Goal: Task Accomplishment & Management: Manage account settings

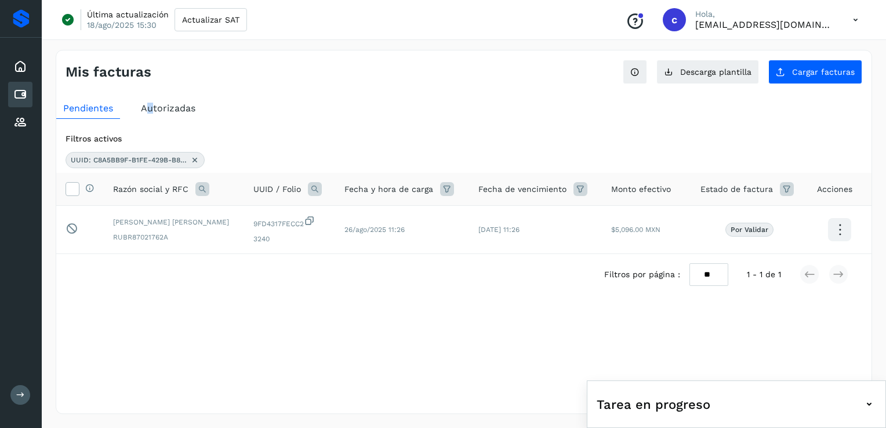
click at [150, 110] on span "Autorizadas" at bounding box center [168, 108] width 54 height 11
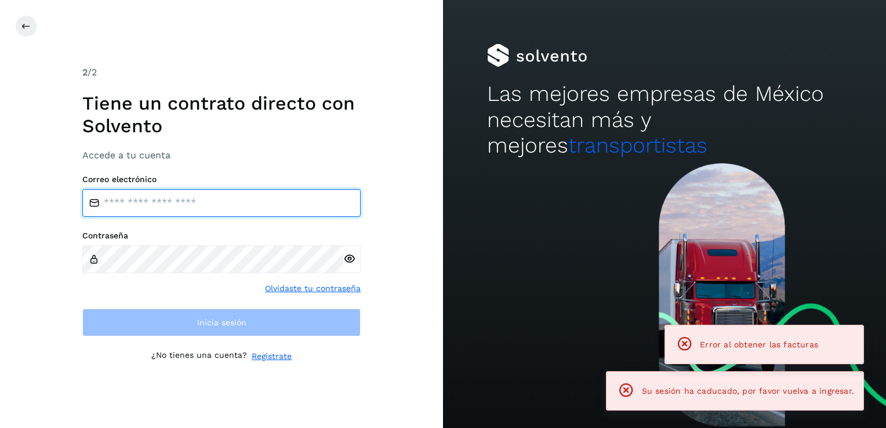
type input "**********"
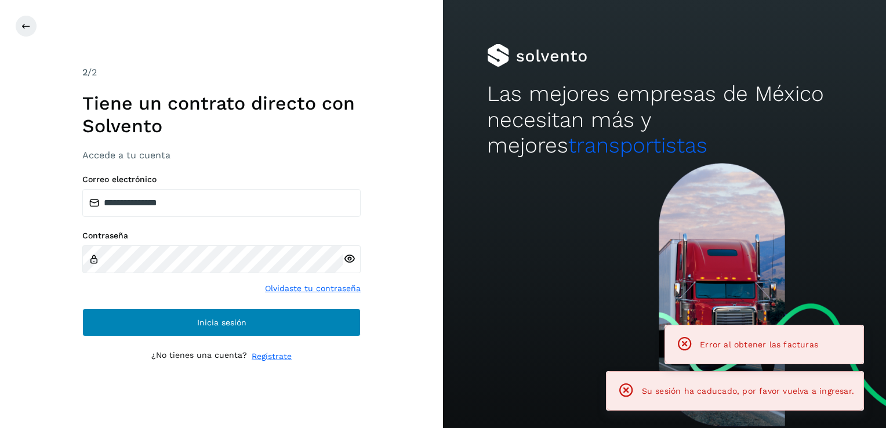
drag, startPoint x: 173, startPoint y: 336, endPoint x: 174, endPoint y: 330, distance: 5.9
click at [173, 335] on div "**********" at bounding box center [221, 213] width 278 height 296
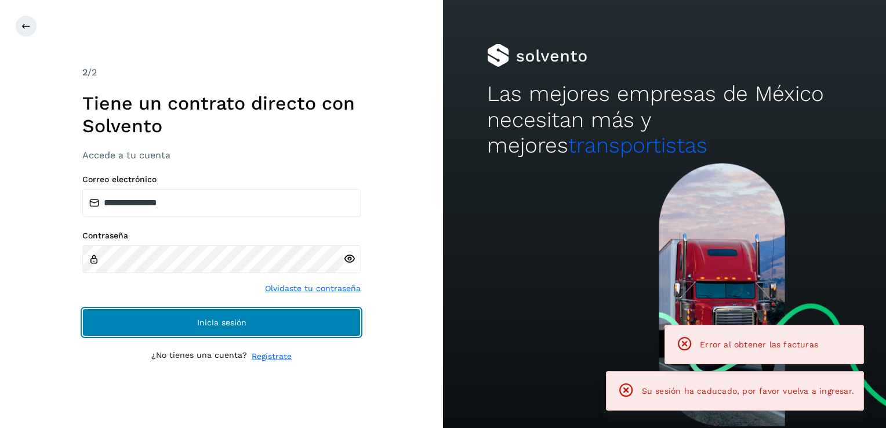
click at [178, 325] on button "Inicia sesión" at bounding box center [221, 322] width 278 height 28
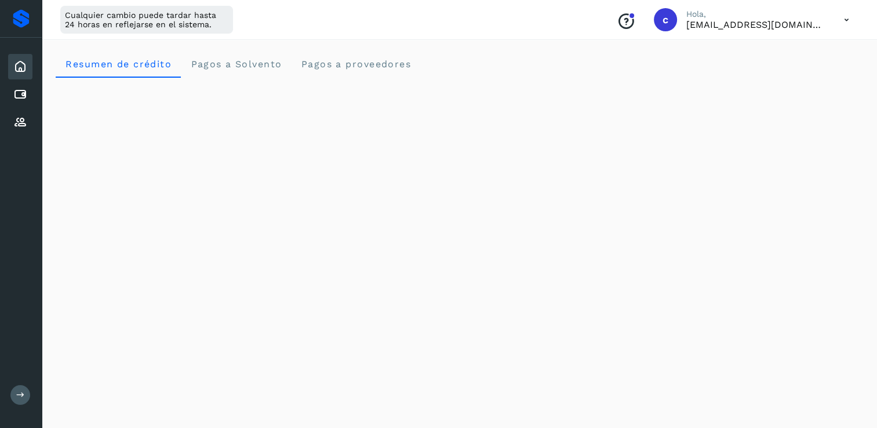
click at [34, 87] on div "Inicio Cuentas por pagar Proveedores" at bounding box center [21, 95] width 42 height 114
click at [27, 94] on icon at bounding box center [20, 95] width 14 height 14
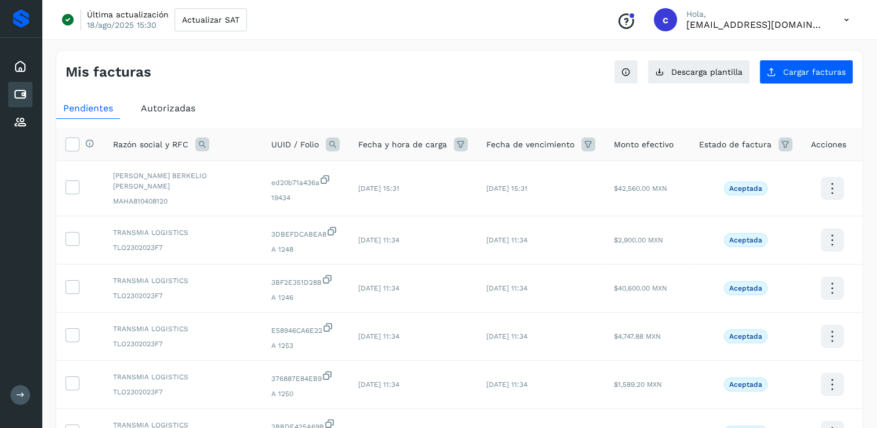
click at [201, 143] on icon at bounding box center [202, 144] width 14 height 14
click at [167, 110] on span "Autorizadas" at bounding box center [168, 108] width 54 height 11
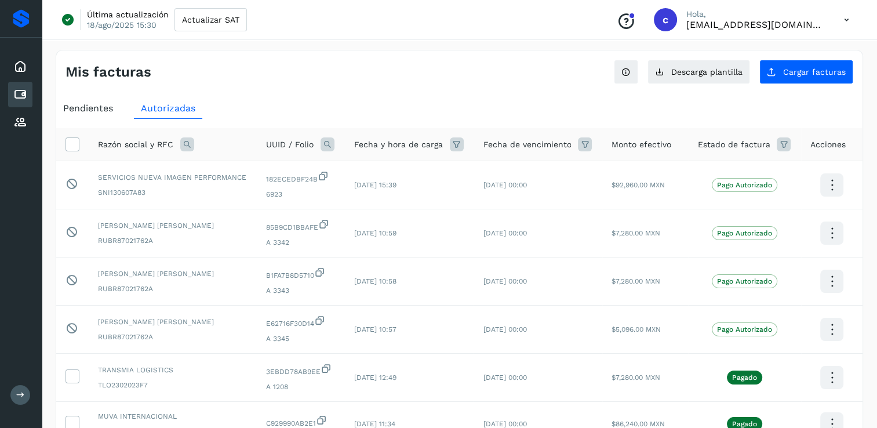
click at [97, 107] on span "Pendientes" at bounding box center [88, 108] width 50 height 11
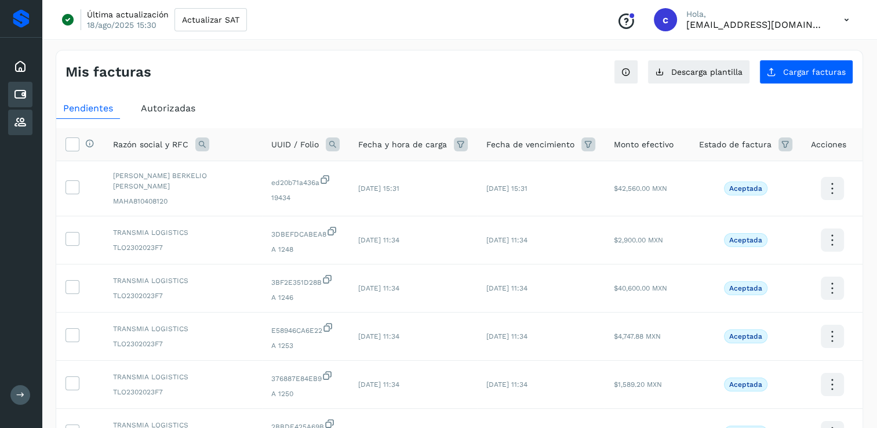
click at [16, 120] on icon at bounding box center [20, 122] width 14 height 14
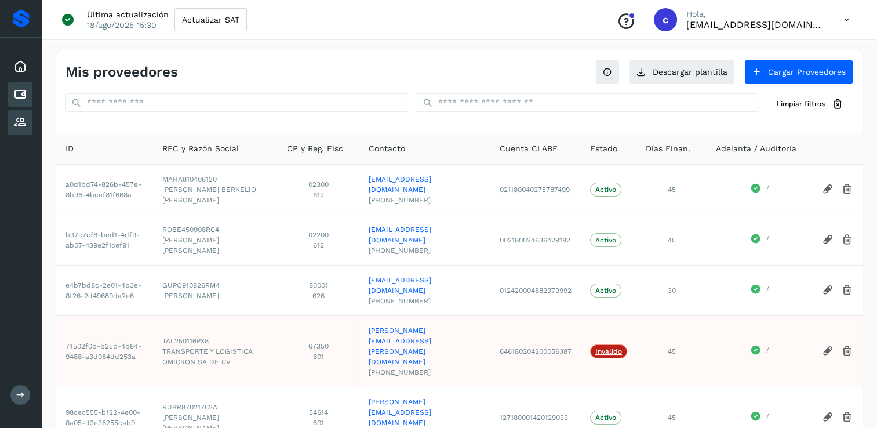
click at [21, 85] on div "Cuentas por pagar" at bounding box center [20, 95] width 24 height 26
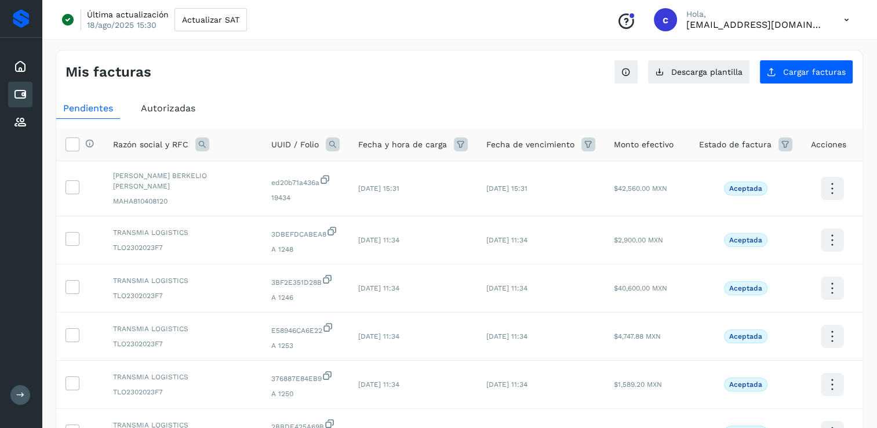
click at [308, 80] on div "Mis facturas Ver instrucciones para cargar Facturas Descarga plantilla Cargar f…" at bounding box center [459, 67] width 806 height 34
click at [12, 66] on div "Inicio" at bounding box center [20, 67] width 24 height 26
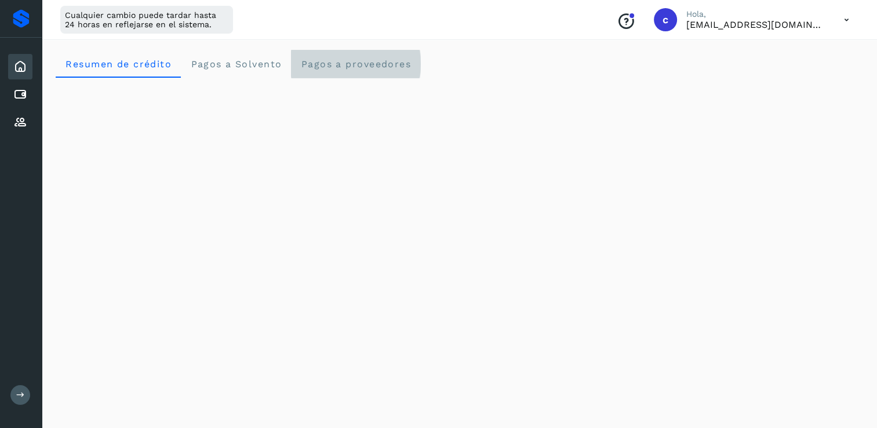
click at [335, 59] on span "Pagos a proveedores" at bounding box center [355, 64] width 111 height 11
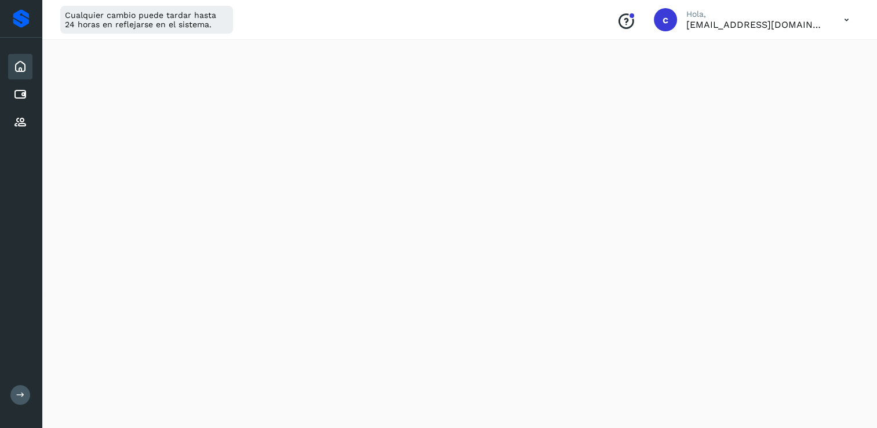
scroll to position [749, 0]
drag, startPoint x: 23, startPoint y: 90, endPoint x: 30, endPoint y: 89, distance: 7.1
click at [23, 90] on icon at bounding box center [20, 95] width 14 height 14
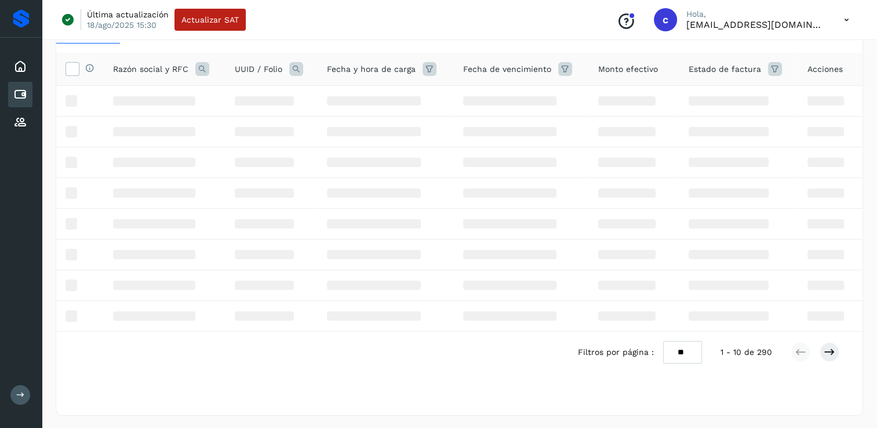
scroll to position [319, 0]
